Goal: Browse casually: Explore the website without a specific task or goal

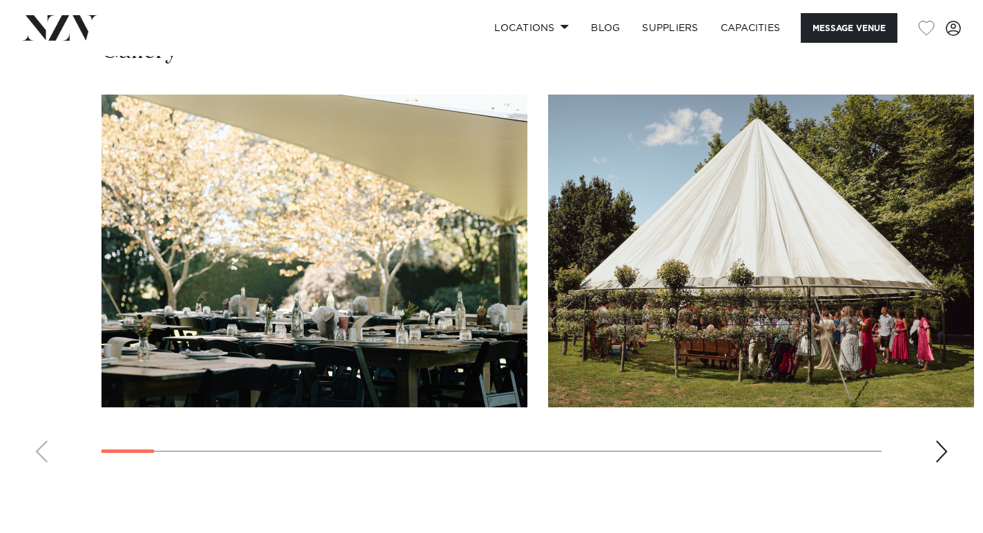
scroll to position [1438, 0]
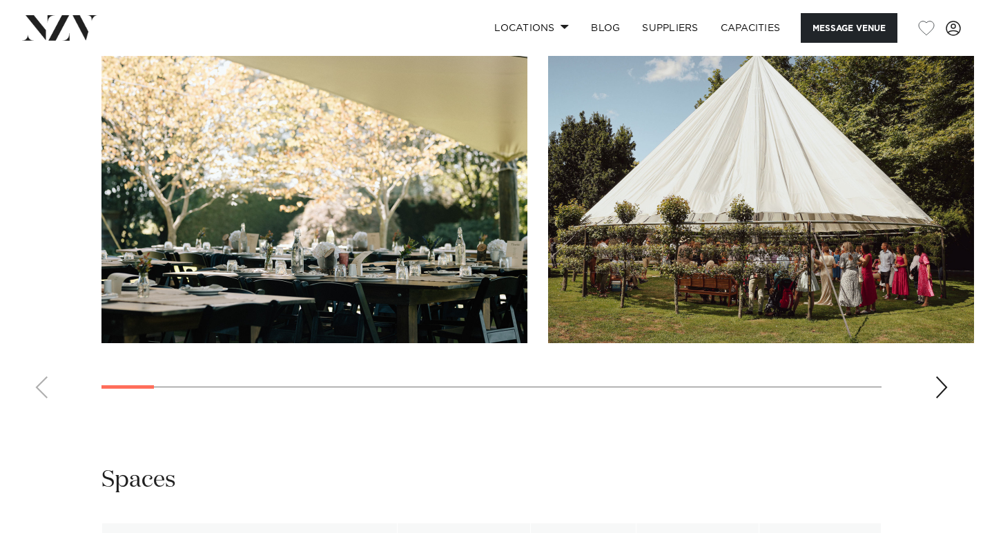
click at [943, 392] on div "Next slide" at bounding box center [942, 387] width 14 height 22
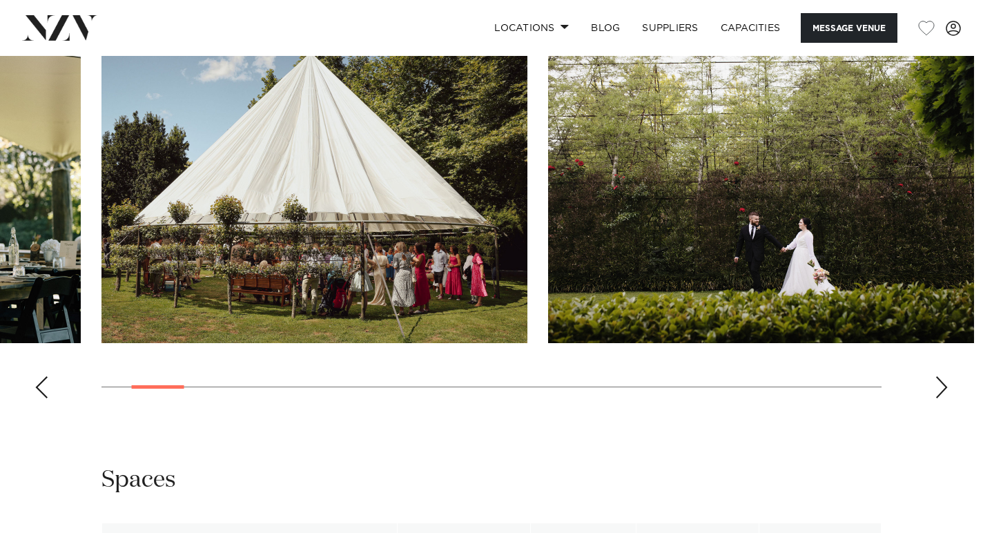
click at [943, 392] on div "Next slide" at bounding box center [942, 387] width 14 height 22
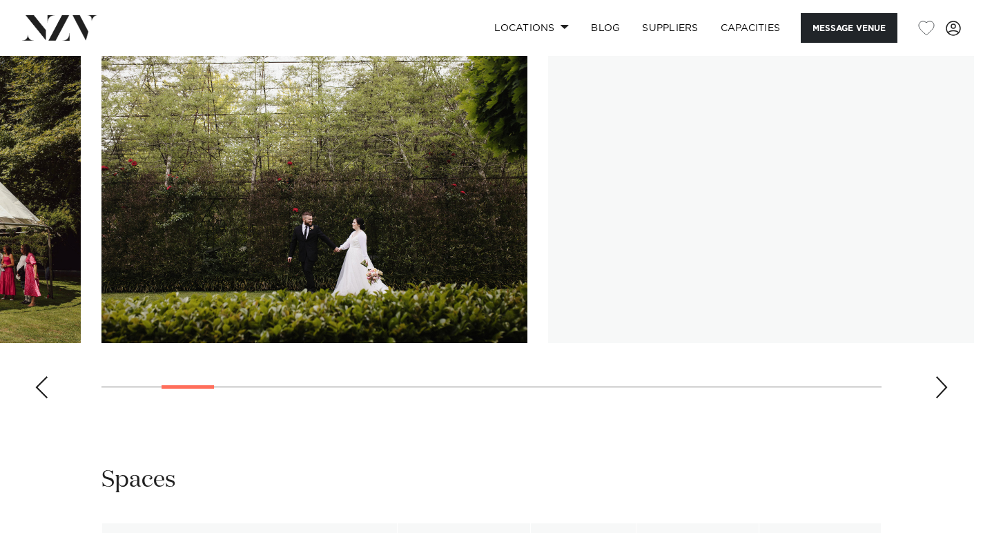
click at [943, 392] on div "Next slide" at bounding box center [942, 387] width 14 height 22
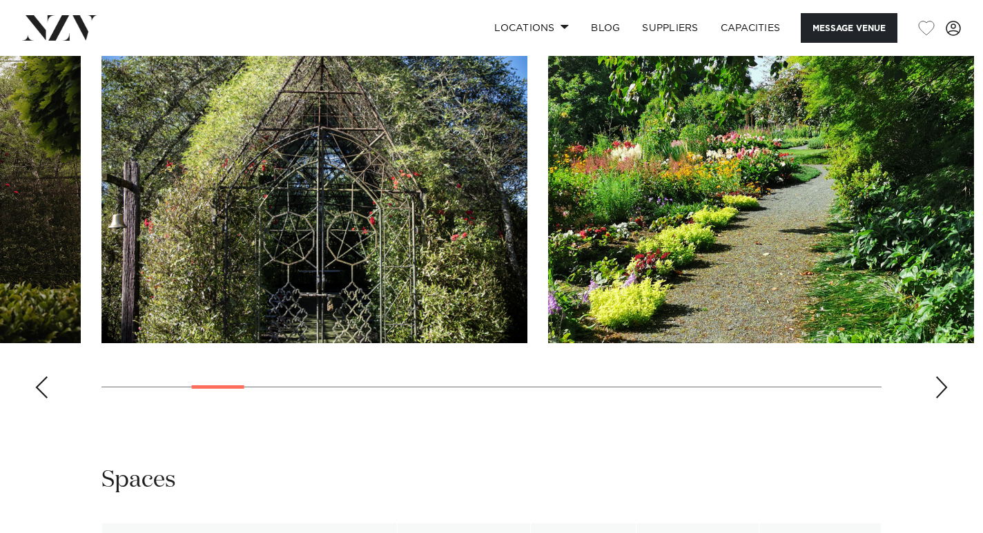
click at [943, 392] on div "Next slide" at bounding box center [942, 387] width 14 height 22
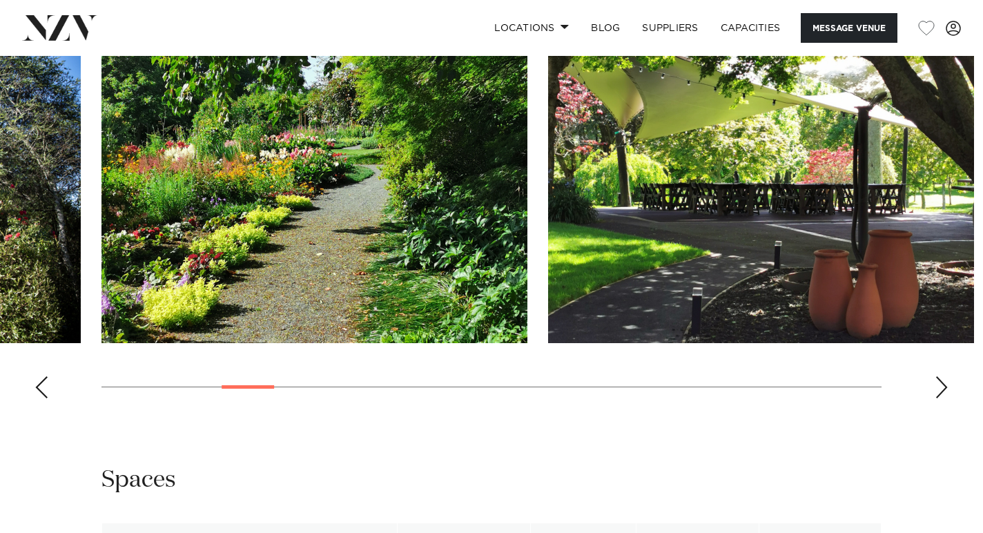
click at [943, 392] on div "Next slide" at bounding box center [942, 387] width 14 height 22
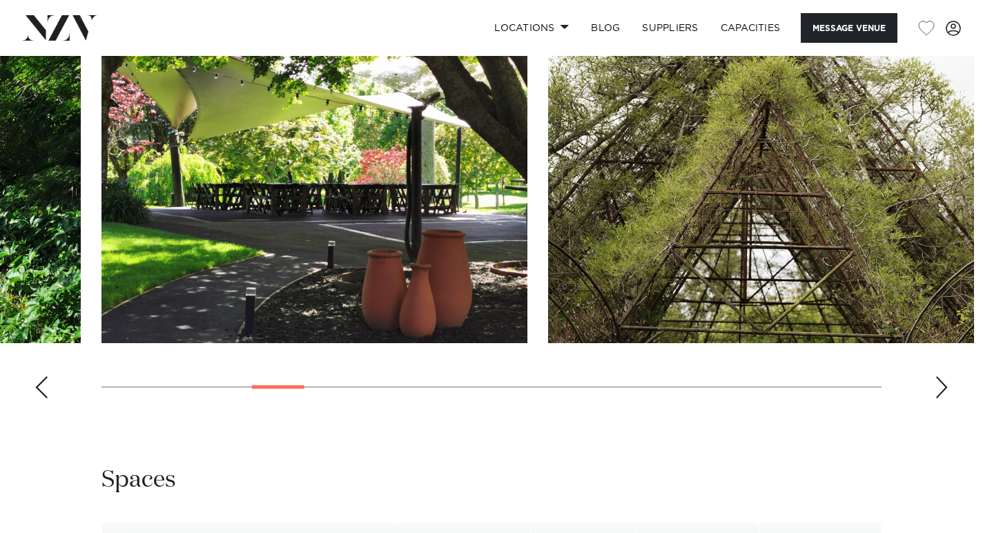
click at [942, 391] on div "Next slide" at bounding box center [942, 387] width 14 height 22
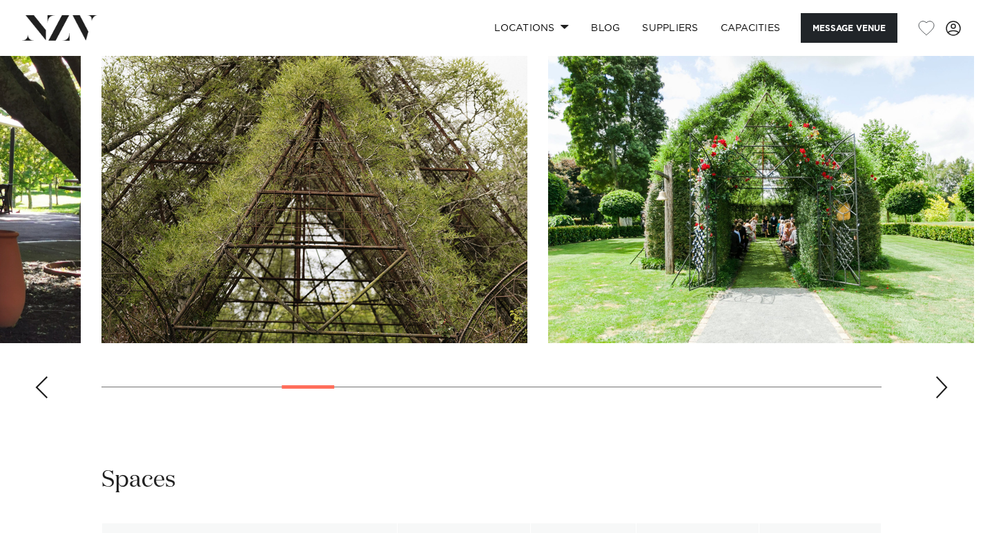
click at [942, 391] on div "Next slide" at bounding box center [942, 387] width 14 height 22
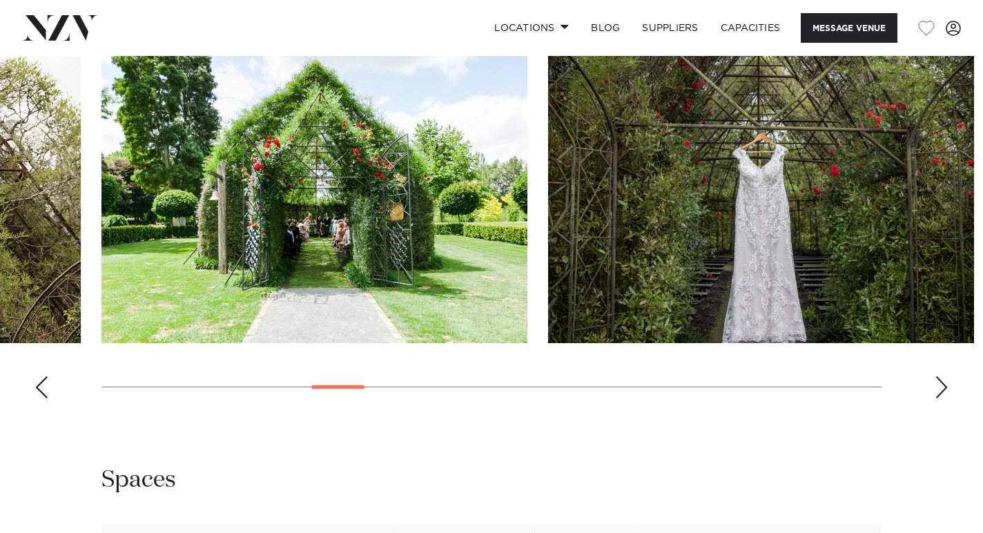
click at [942, 391] on div "Next slide" at bounding box center [942, 387] width 14 height 22
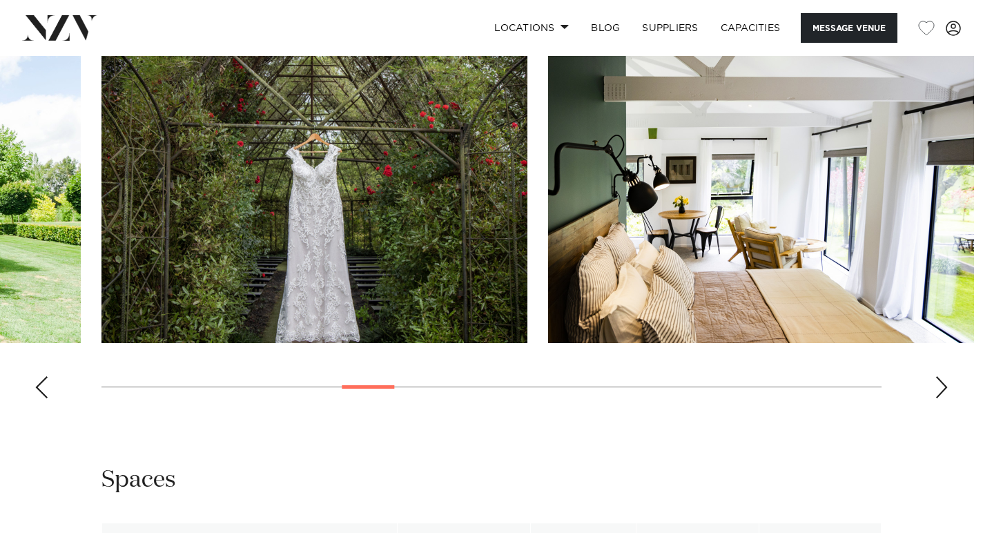
click at [942, 391] on div "Next slide" at bounding box center [942, 387] width 14 height 22
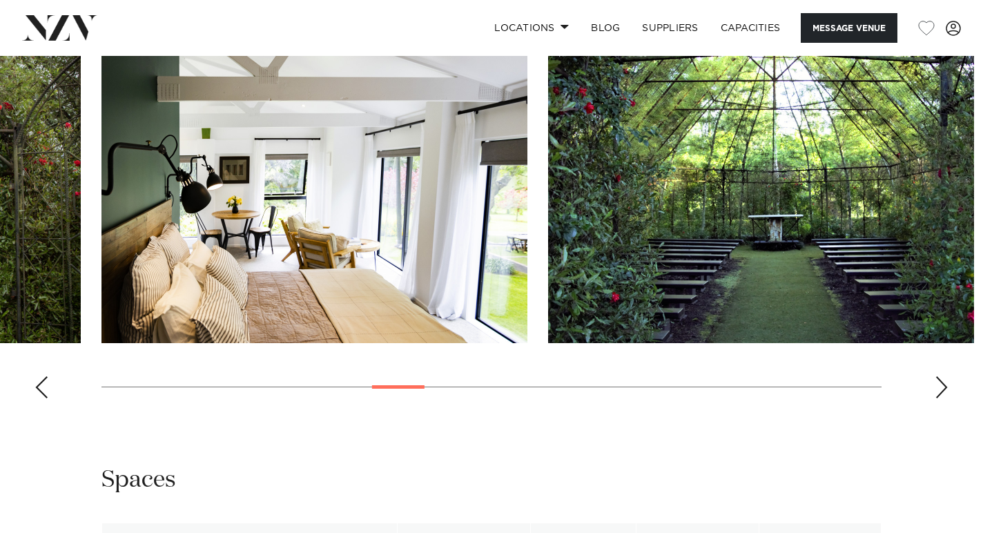
click at [942, 391] on div "Next slide" at bounding box center [942, 387] width 14 height 22
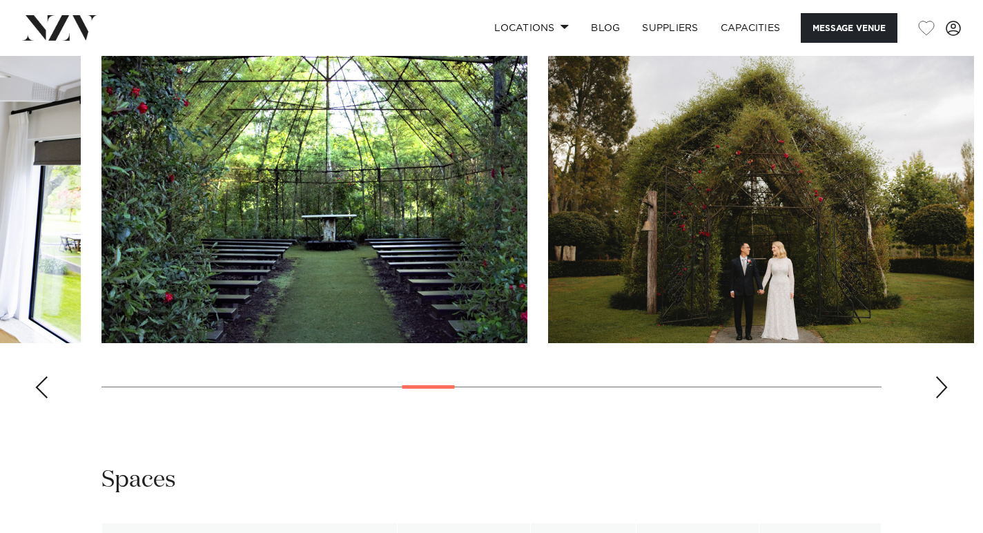
click at [942, 391] on div "Next slide" at bounding box center [942, 387] width 14 height 22
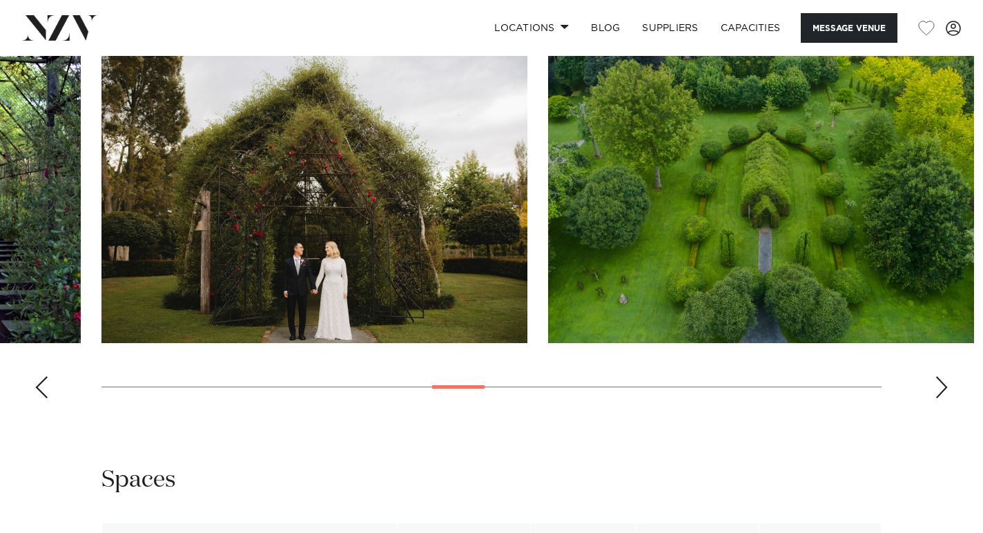
click at [942, 391] on div "Next slide" at bounding box center [942, 387] width 14 height 22
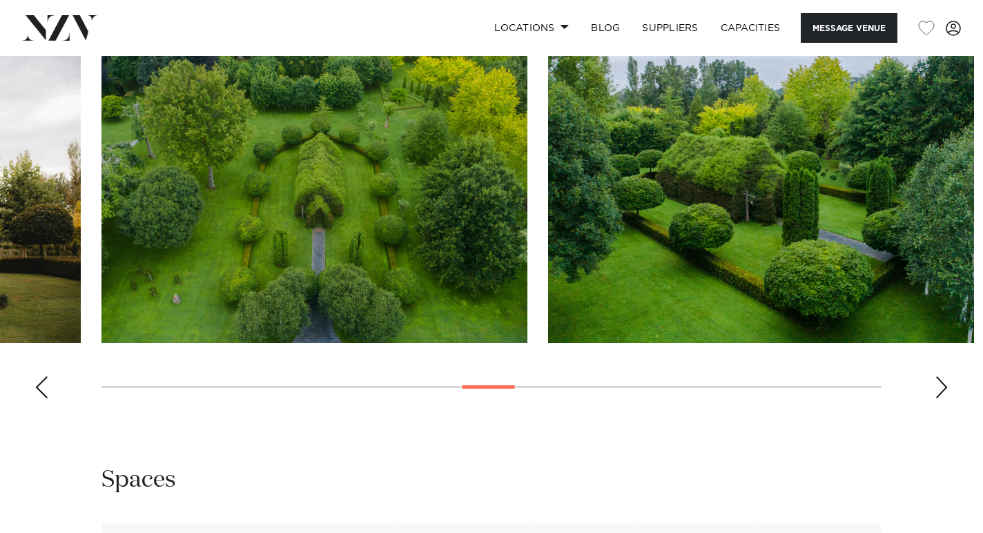
click at [942, 391] on div "Next slide" at bounding box center [942, 387] width 14 height 22
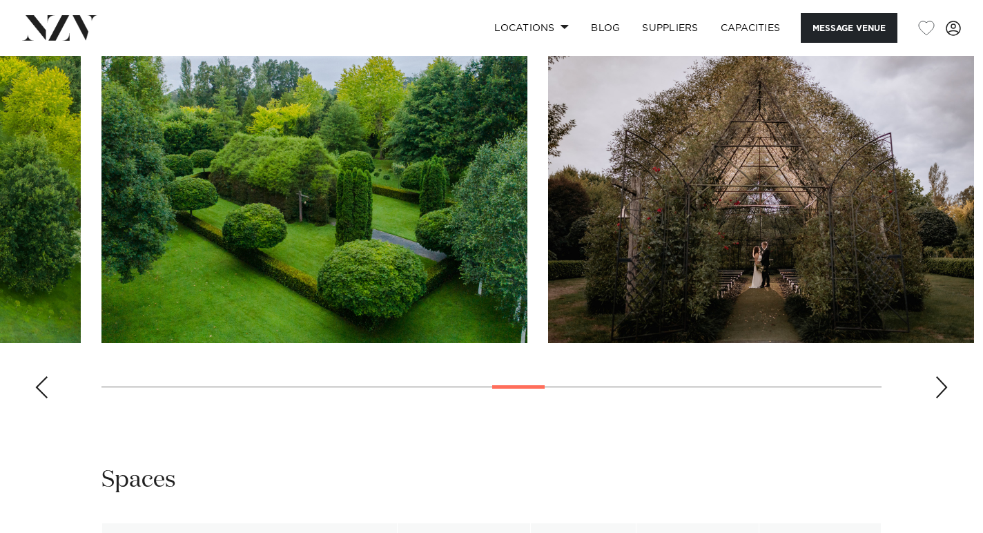
click at [942, 391] on div "Next slide" at bounding box center [942, 387] width 14 height 22
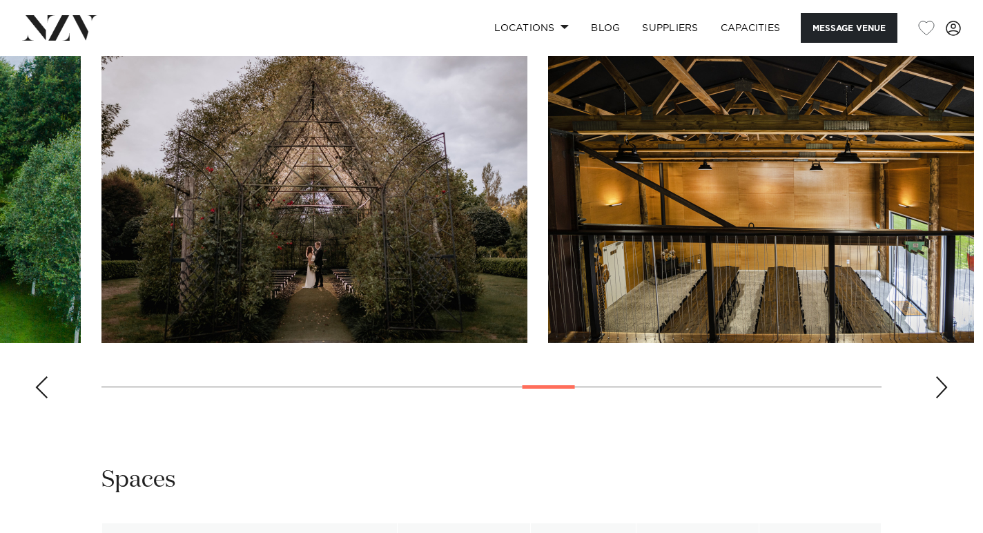
click at [942, 391] on div "Next slide" at bounding box center [942, 387] width 14 height 22
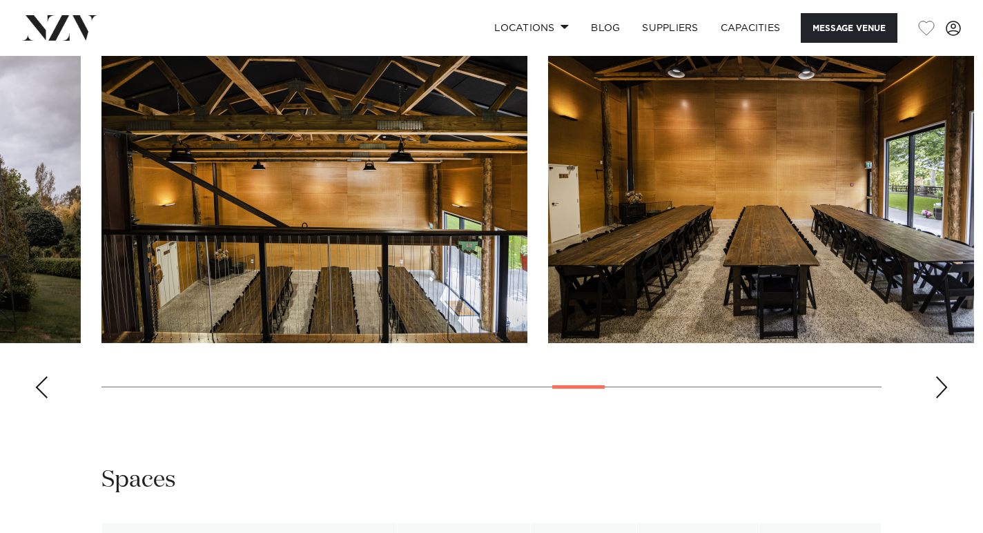
click at [942, 391] on div "Next slide" at bounding box center [942, 387] width 14 height 22
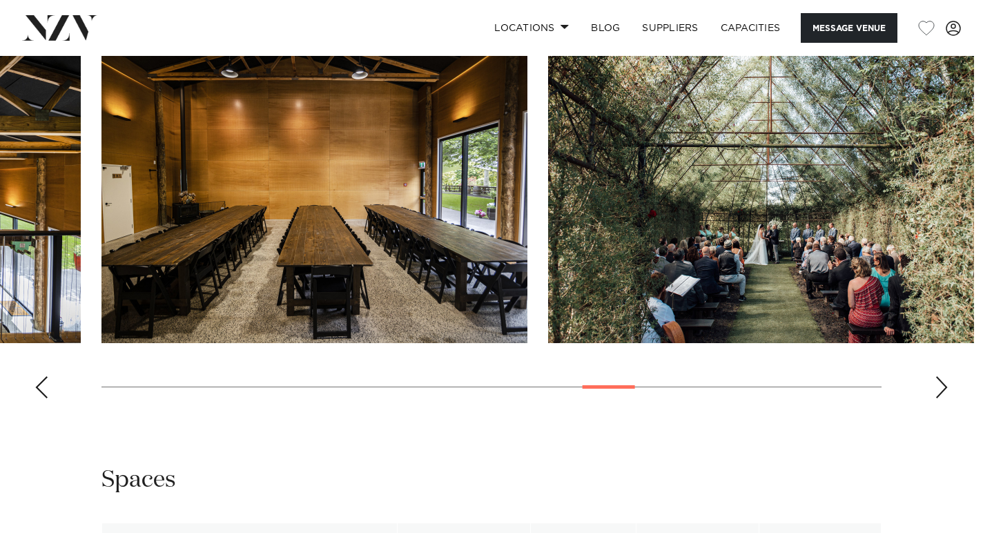
click at [943, 391] on div "Next slide" at bounding box center [942, 387] width 14 height 22
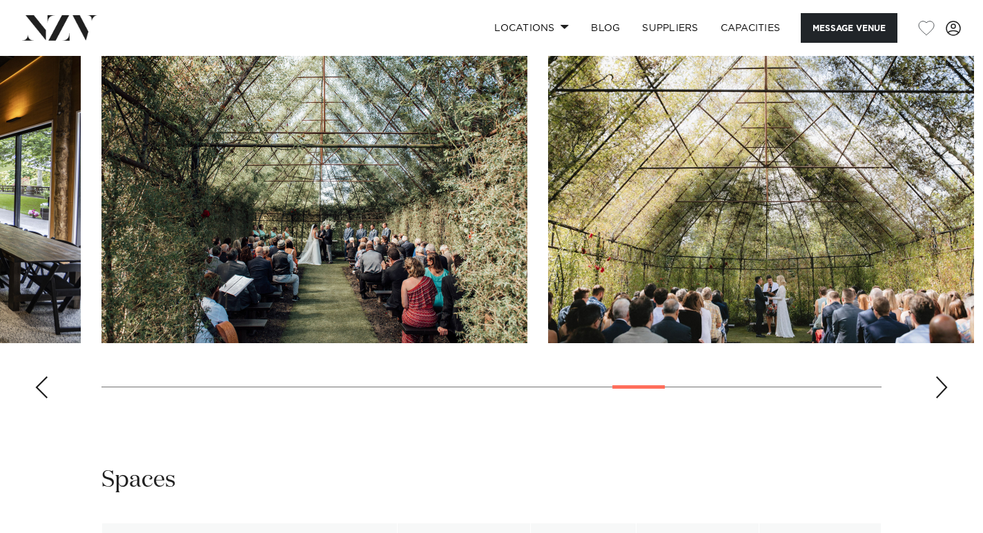
click at [943, 391] on div "Next slide" at bounding box center [942, 387] width 14 height 22
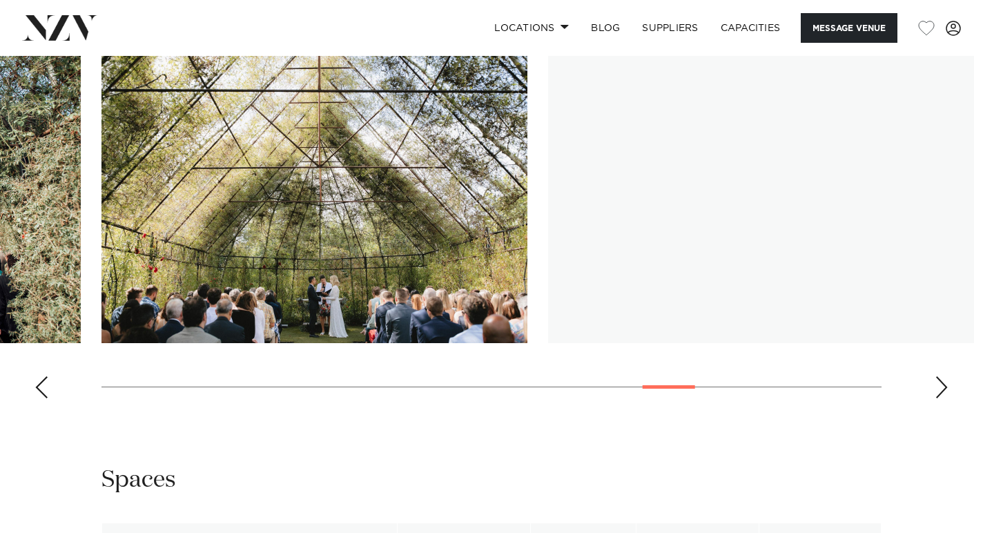
click at [943, 391] on div "Next slide" at bounding box center [942, 387] width 14 height 22
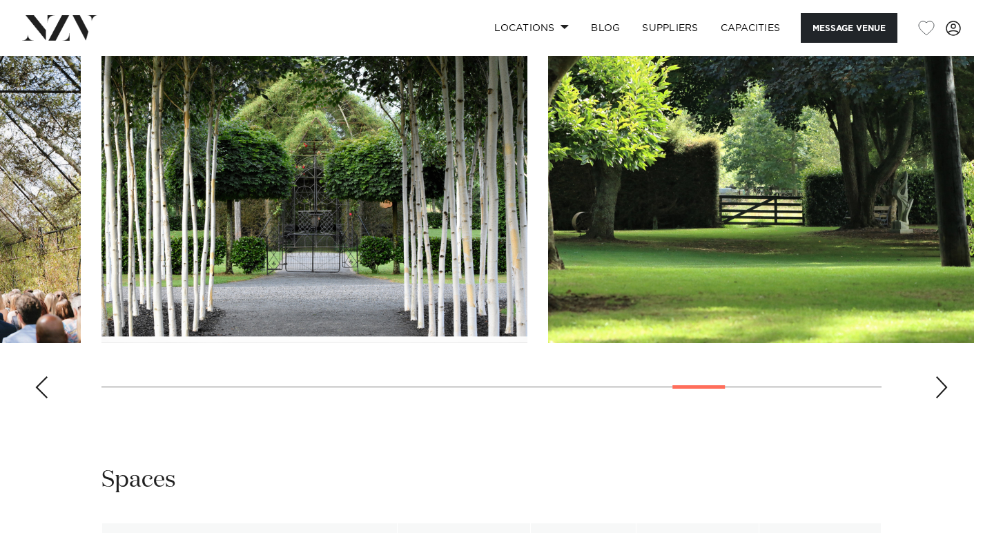
click at [942, 390] on div "Next slide" at bounding box center [942, 387] width 14 height 22
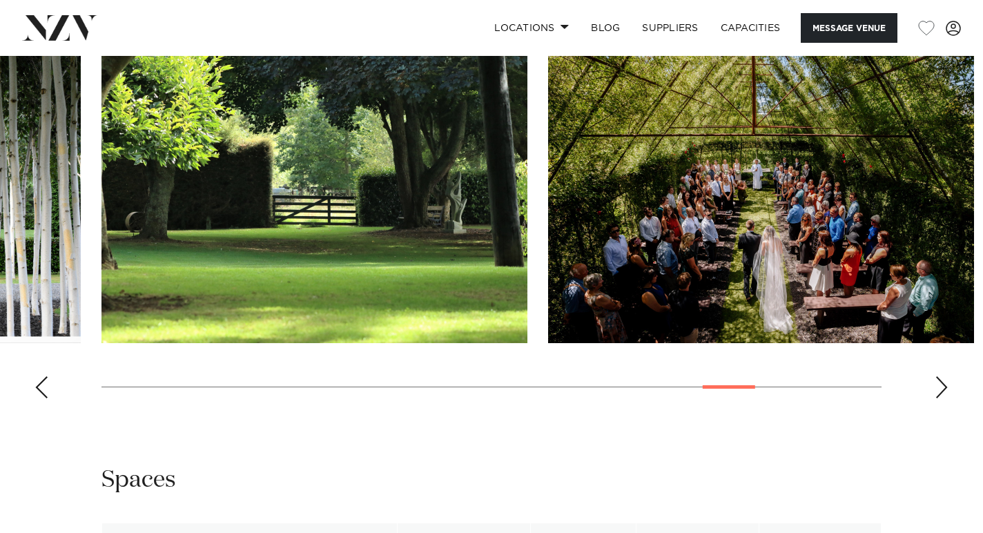
click at [942, 391] on div "Next slide" at bounding box center [942, 387] width 14 height 22
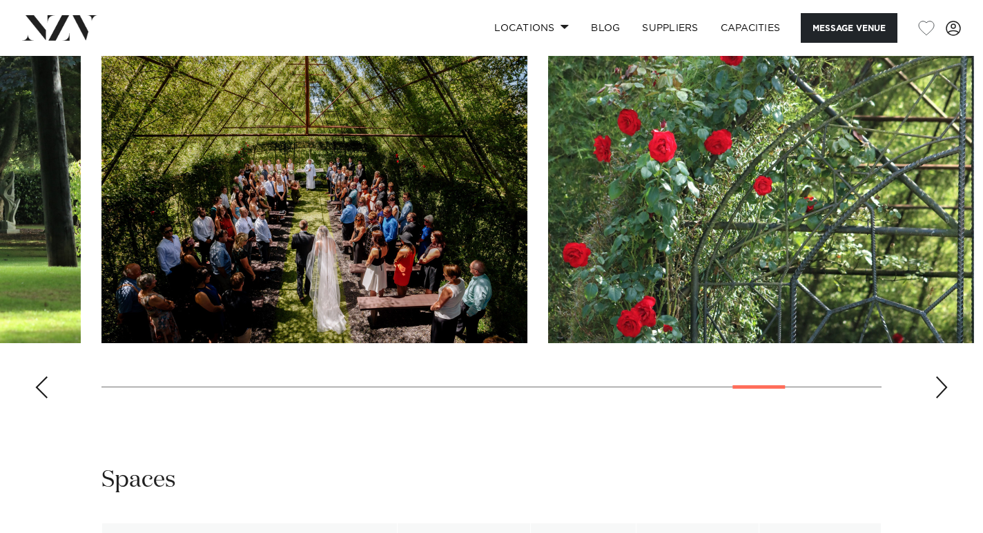
click at [942, 391] on div "Next slide" at bounding box center [942, 387] width 14 height 22
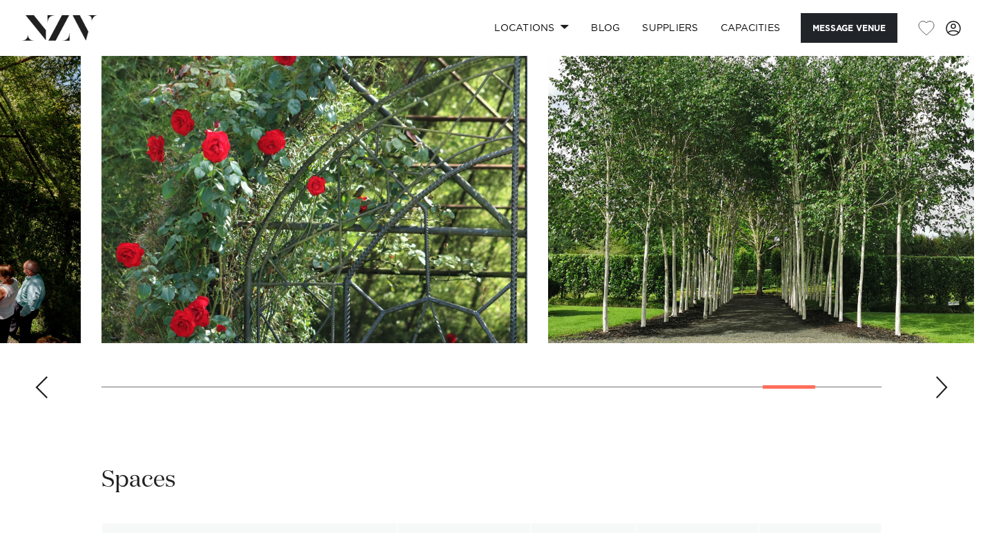
click at [942, 391] on div "Next slide" at bounding box center [942, 387] width 14 height 22
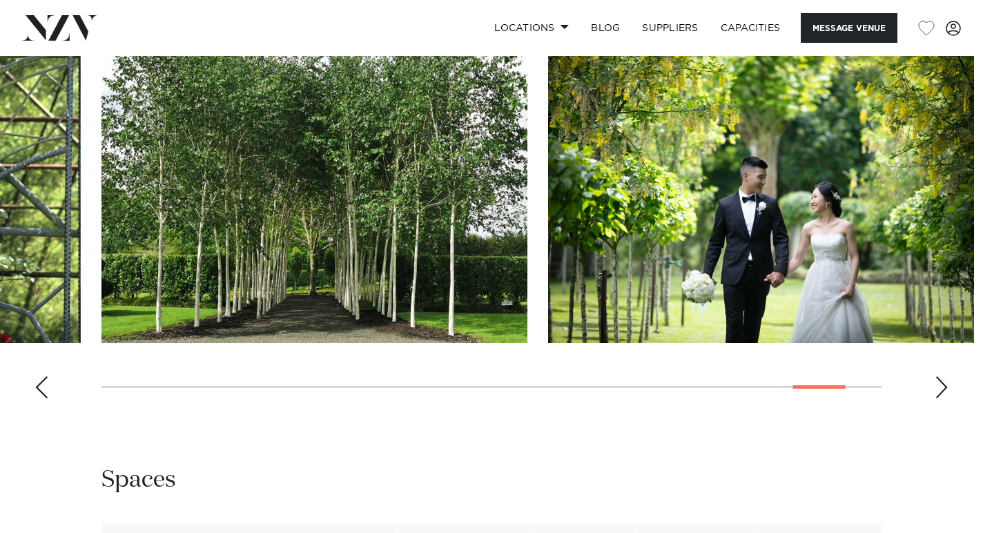
click at [942, 391] on div "Next slide" at bounding box center [942, 387] width 14 height 22
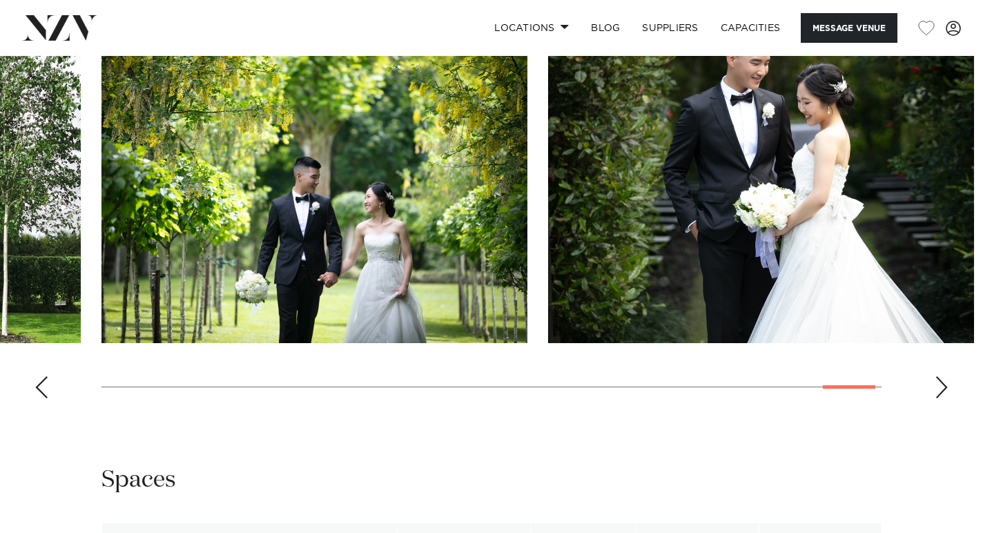
click at [942, 391] on div "Next slide" at bounding box center [942, 387] width 14 height 22
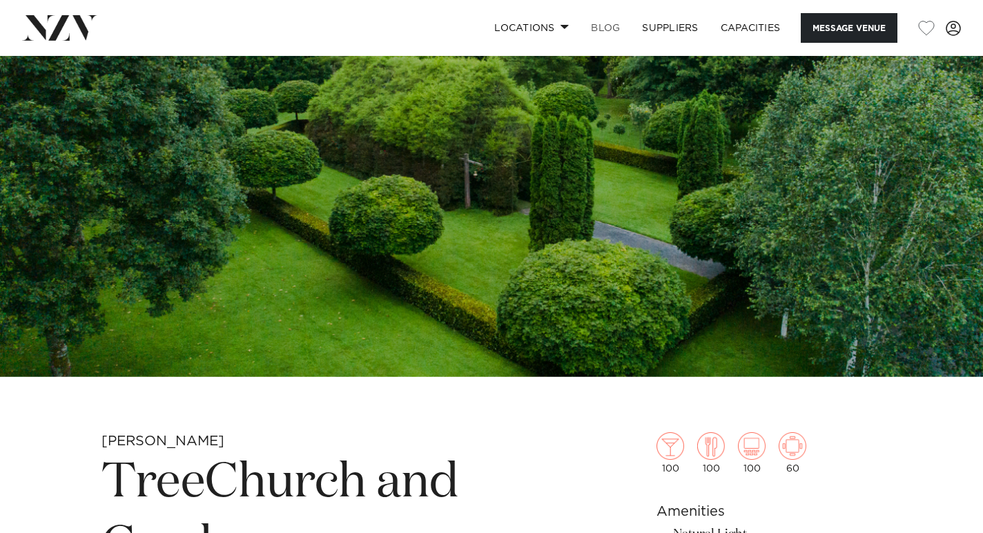
scroll to position [0, 0]
